Goal: Find specific page/section: Find specific page/section

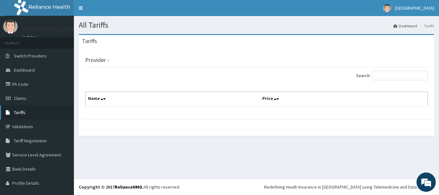
click at [27, 110] on link "Tariffs" at bounding box center [37, 112] width 74 height 14
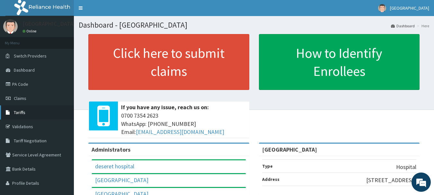
click at [26, 108] on link "Tariffs" at bounding box center [37, 112] width 74 height 14
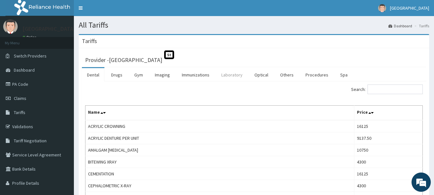
click at [232, 80] on link "Laboratory" at bounding box center [231, 74] width 31 height 13
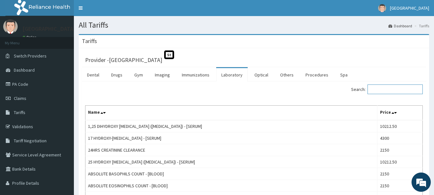
click at [386, 86] on input "Search:" at bounding box center [395, 90] width 55 height 10
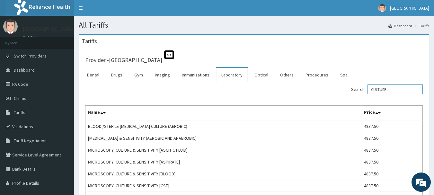
type input "CULTURE"
